Goal: Task Accomplishment & Management: Complete application form

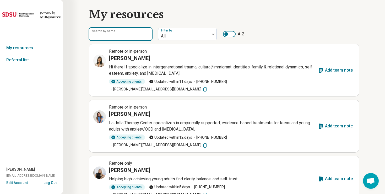
click at [133, 36] on input "Search by name" at bounding box center [120, 34] width 63 height 13
click at [22, 60] on link "Referral list" at bounding box center [31, 60] width 63 height 12
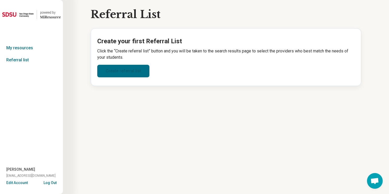
click at [129, 74] on link "Create referral list" at bounding box center [123, 71] width 52 height 13
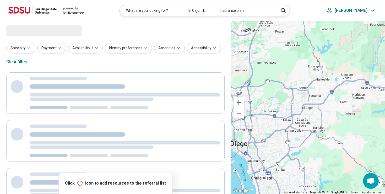
select select "***"
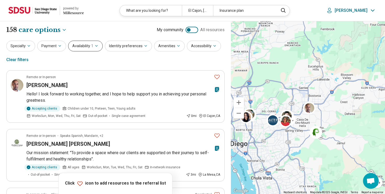
click at [84, 44] on button "Availability 1" at bounding box center [85, 46] width 35 height 11
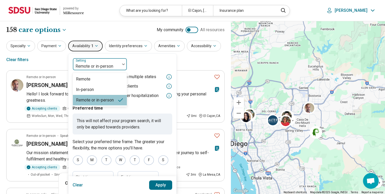
click at [110, 65] on div at bounding box center [96, 66] width 43 height 7
click at [103, 88] on div "In-person" at bounding box center [100, 89] width 54 height 10
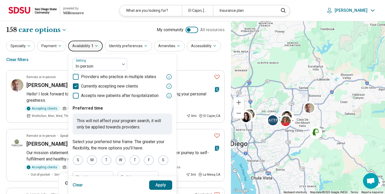
click at [45, 61] on div "Specialty Payment Availability 1 option In-person, selected. Setting In-person …" at bounding box center [115, 53] width 218 height 25
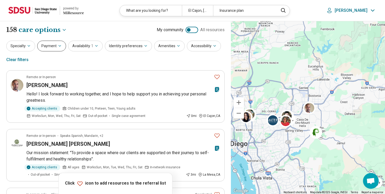
click at [49, 46] on button "Payment" at bounding box center [51, 46] width 29 height 11
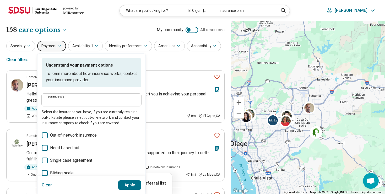
click at [173, 60] on div "Specialty Payment Understand your payment options To learn more about how insur…" at bounding box center [115, 53] width 218 height 25
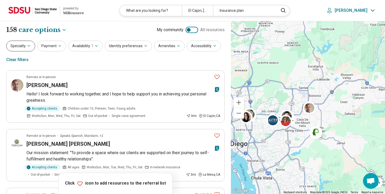
click at [26, 49] on button "Specialty" at bounding box center [20, 46] width 29 height 11
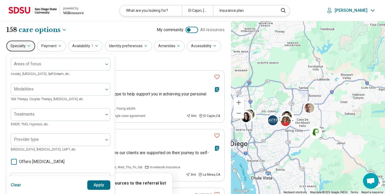
click at [134, 57] on div "Specialty Areas of focus Anxiety, Depression, Self-Esteem, etc. Modalities Talk…" at bounding box center [115, 53] width 218 height 25
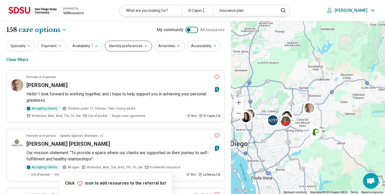
click at [134, 48] on button "Identity preferences" at bounding box center [128, 46] width 47 height 11
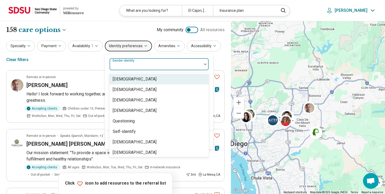
click at [141, 64] on div at bounding box center [156, 66] width 88 height 7
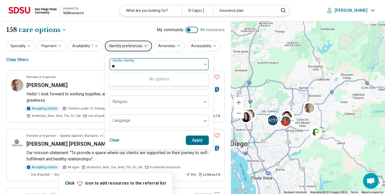
type input "*"
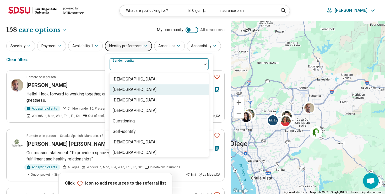
click at [143, 89] on div "Cisgender Woman" at bounding box center [135, 89] width 44 height 6
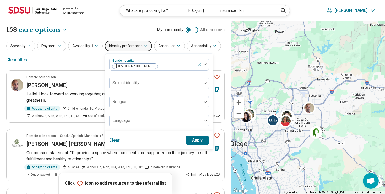
click at [89, 61] on div "Specialty Payment Availability 1 Identity preferences Gender identity Cisgender…" at bounding box center [115, 53] width 218 height 25
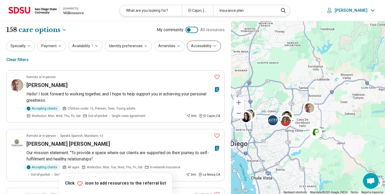
click at [197, 44] on button "Accessibility" at bounding box center [204, 46] width 34 height 11
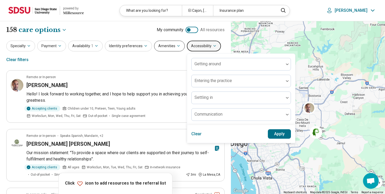
click at [163, 47] on button "Amenities" at bounding box center [169, 46] width 31 height 11
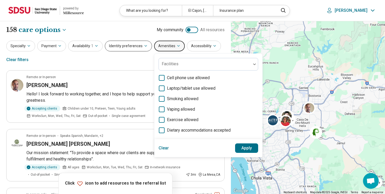
click at [142, 48] on button "Identity preferences" at bounding box center [128, 46] width 47 height 11
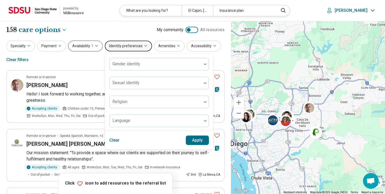
click at [78, 47] on button "Availability 1" at bounding box center [85, 46] width 35 height 11
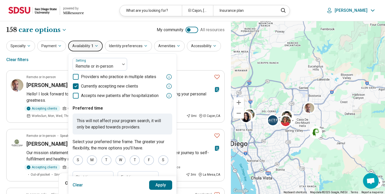
click at [53, 52] on div "Specialty Payment Availability 1 Setting Remote or in-person Providers who prac…" at bounding box center [115, 53] width 218 height 25
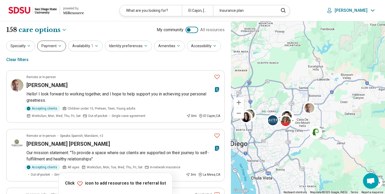
click at [54, 47] on button "Payment" at bounding box center [51, 46] width 29 height 11
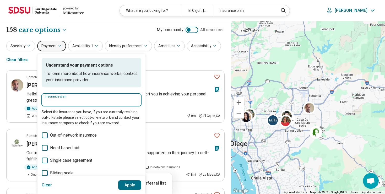
click at [86, 102] on input "Insurance plan" at bounding box center [91, 101] width 93 height 6
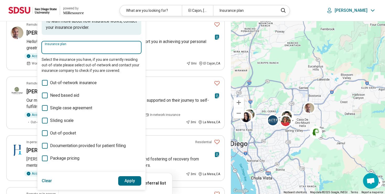
scroll to position [26, 0]
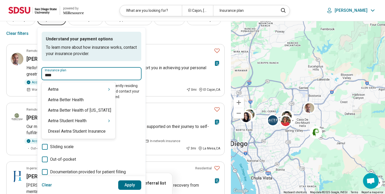
type input "*****"
click at [101, 89] on div "Aetna" at bounding box center [79, 89] width 74 height 10
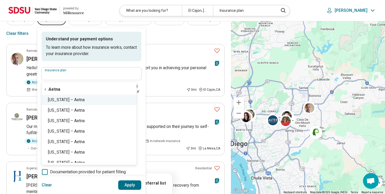
click at [126, 187] on button "Apply" at bounding box center [129, 184] width 23 height 9
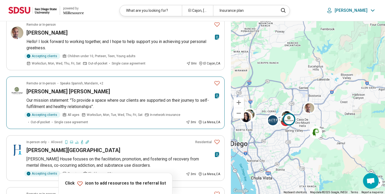
scroll to position [0, 0]
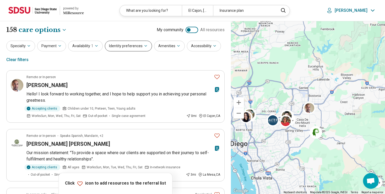
click at [133, 44] on button "Identity preferences" at bounding box center [128, 46] width 47 height 11
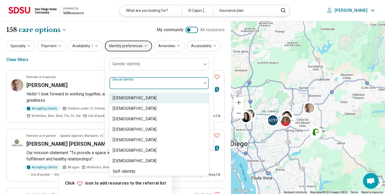
click at [136, 84] on div "Sexual identity" at bounding box center [159, 83] width 100 height 13
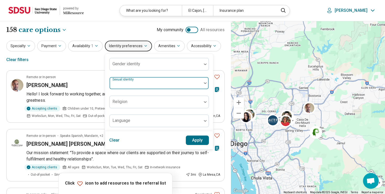
click at [144, 84] on div at bounding box center [156, 84] width 88 height 7
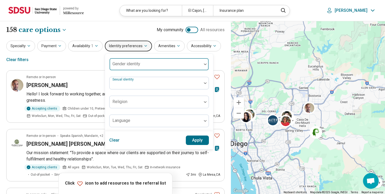
click at [147, 63] on div at bounding box center [156, 66] width 88 height 7
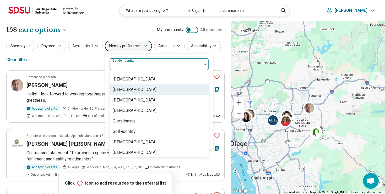
click at [143, 92] on div "Cisgender Woman" at bounding box center [135, 89] width 44 height 6
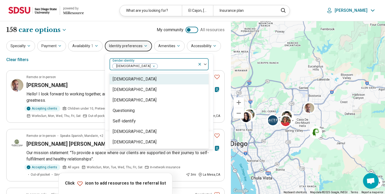
click at [169, 65] on div at bounding box center [176, 66] width 37 height 7
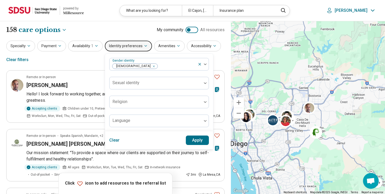
click at [190, 137] on button "Apply" at bounding box center [197, 139] width 23 height 9
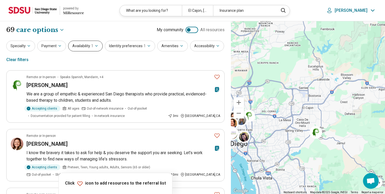
click at [89, 49] on button "Availability 1" at bounding box center [85, 46] width 35 height 11
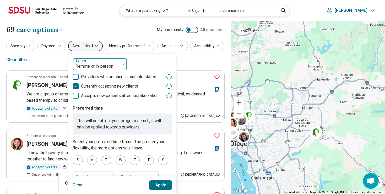
click at [91, 62] on div "Remote or in-person" at bounding box center [96, 64] width 47 height 12
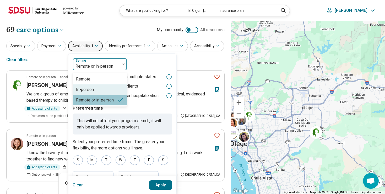
click at [93, 91] on div "In-person" at bounding box center [100, 89] width 54 height 10
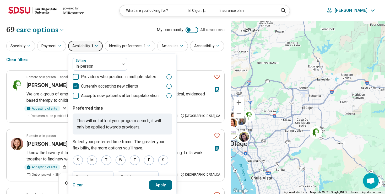
click at [155, 188] on button "Apply" at bounding box center [160, 184] width 23 height 9
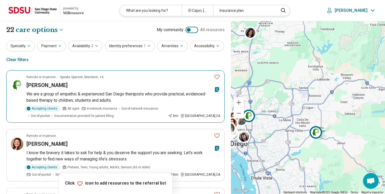
scroll to position [26, 0]
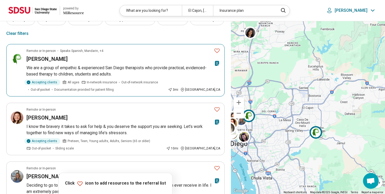
click at [216, 64] on icon at bounding box center [217, 62] width 4 height 5
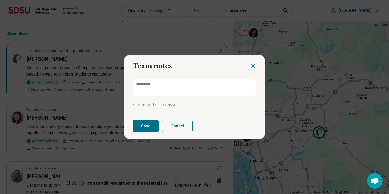
click at [257, 62] on div at bounding box center [257, 63] width 15 height 17
click at [256, 63] on div at bounding box center [257, 63] width 15 height 17
click at [250, 67] on icon "Close dialog" at bounding box center [253, 66] width 6 height 6
type textarea "*"
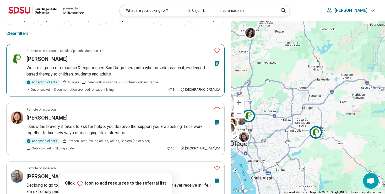
click at [219, 52] on button "Favorite" at bounding box center [217, 50] width 10 height 11
click at [219, 52] on icon "Favorite" at bounding box center [217, 50] width 6 height 6
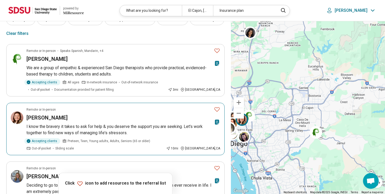
scroll to position [0, 0]
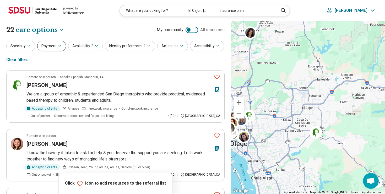
click at [51, 45] on button "Payment" at bounding box center [51, 46] width 29 height 11
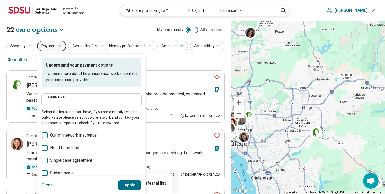
scroll to position [26, 0]
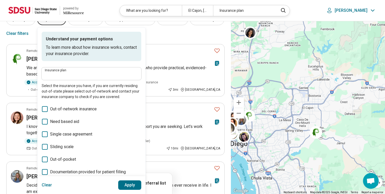
click at [60, 80] on div "Insurance plan Select the insurance you have, if you are currently residing out…" at bounding box center [92, 83] width 100 height 32
click at [62, 73] on input "Insurance plan" at bounding box center [91, 75] width 93 height 6
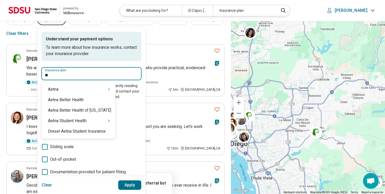
type input "***"
click at [79, 87] on div "Aetna" at bounding box center [79, 89] width 74 height 10
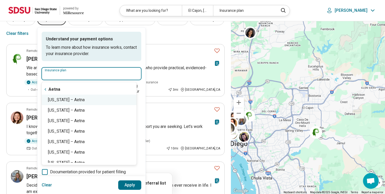
click at [84, 102] on div "California – Aetna" at bounding box center [89, 100] width 95 height 10
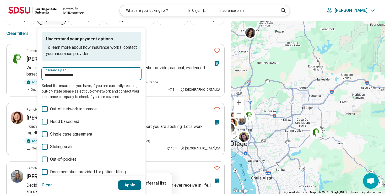
type input "**********"
click at [130, 185] on button "Apply" at bounding box center [129, 184] width 23 height 9
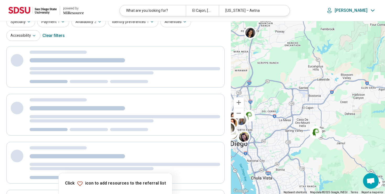
scroll to position [0, 0]
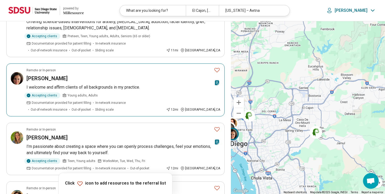
scroll to position [157, 0]
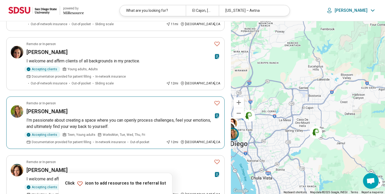
click at [214, 100] on icon "Favorite" at bounding box center [217, 103] width 6 height 6
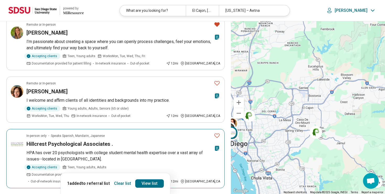
scroll to position [288, 0]
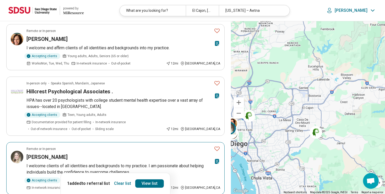
click at [216, 146] on icon "Favorite" at bounding box center [216, 148] width 5 height 4
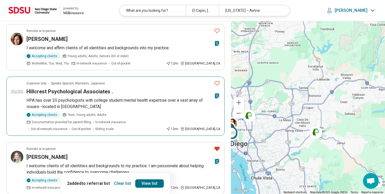
click at [219, 81] on icon "Favorite" at bounding box center [216, 83] width 5 height 4
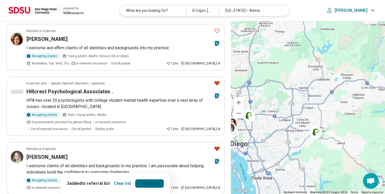
click at [149, 182] on link "View list" at bounding box center [149, 183] width 29 height 8
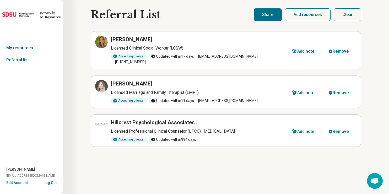
click at [268, 16] on button "Share" at bounding box center [267, 14] width 28 height 13
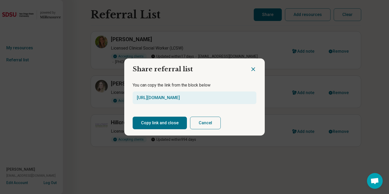
click at [157, 123] on button "Copy link and close" at bounding box center [160, 123] width 54 height 13
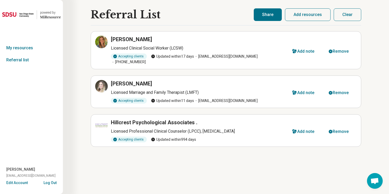
click at [381, 42] on div "Referral List Josie Madrid Licensed Clinical Social Worker (LCSW) Accepting cli…" at bounding box center [226, 97] width 326 height 194
